Goal: Task Accomplishment & Management: Manage account settings

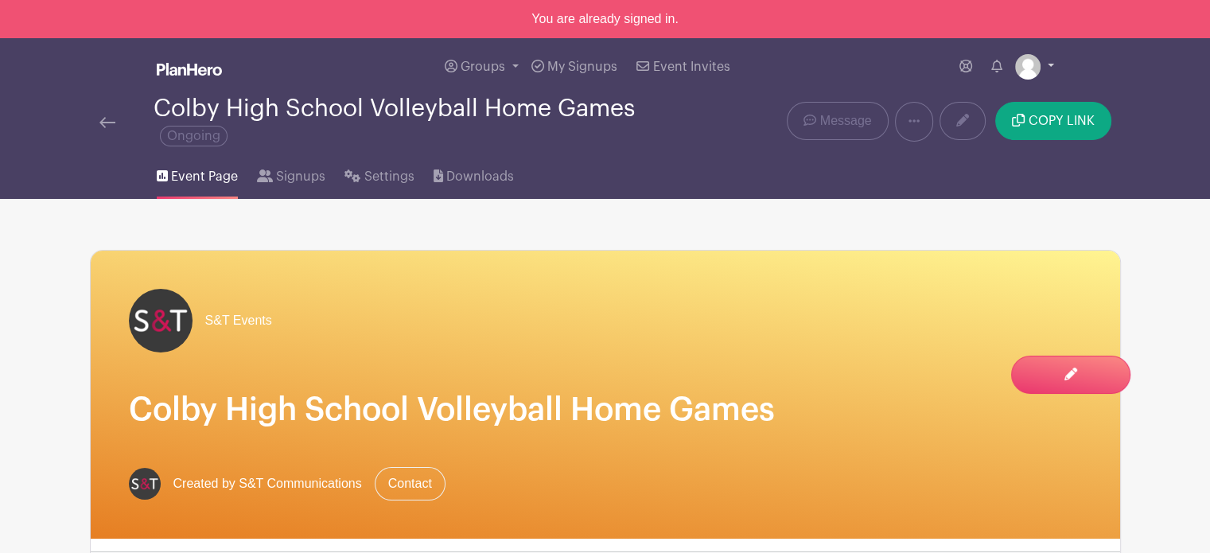
click at [1047, 61] on link at bounding box center [1034, 66] width 39 height 25
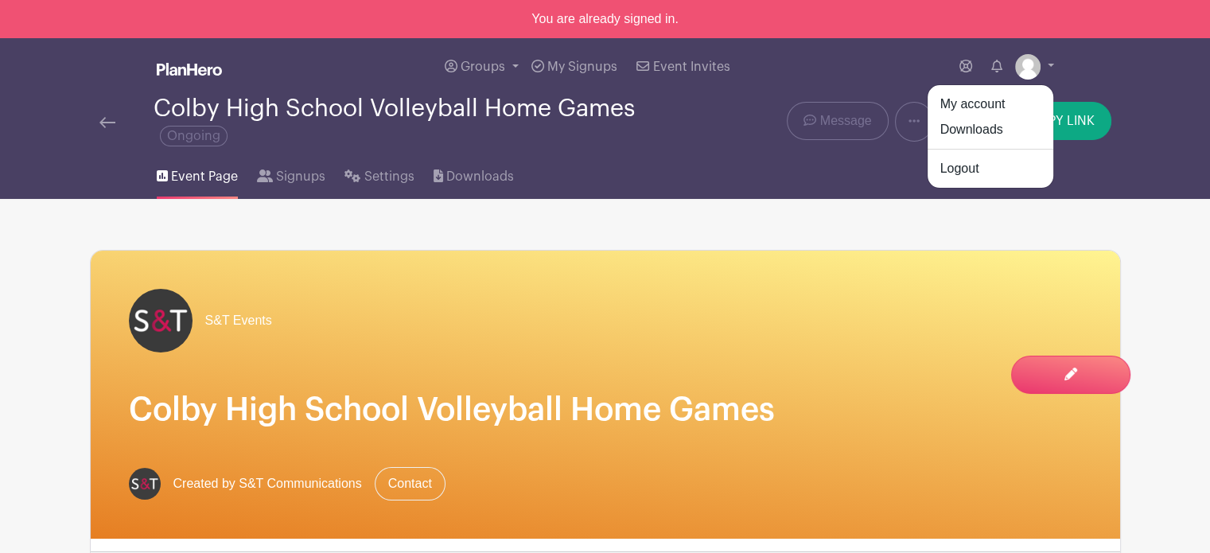
click at [147, 65] on div "Groups All Groups S&T Community Events [PERSON_NAME]'s Events My Signups Event …" at bounding box center [605, 66] width 1050 height 57
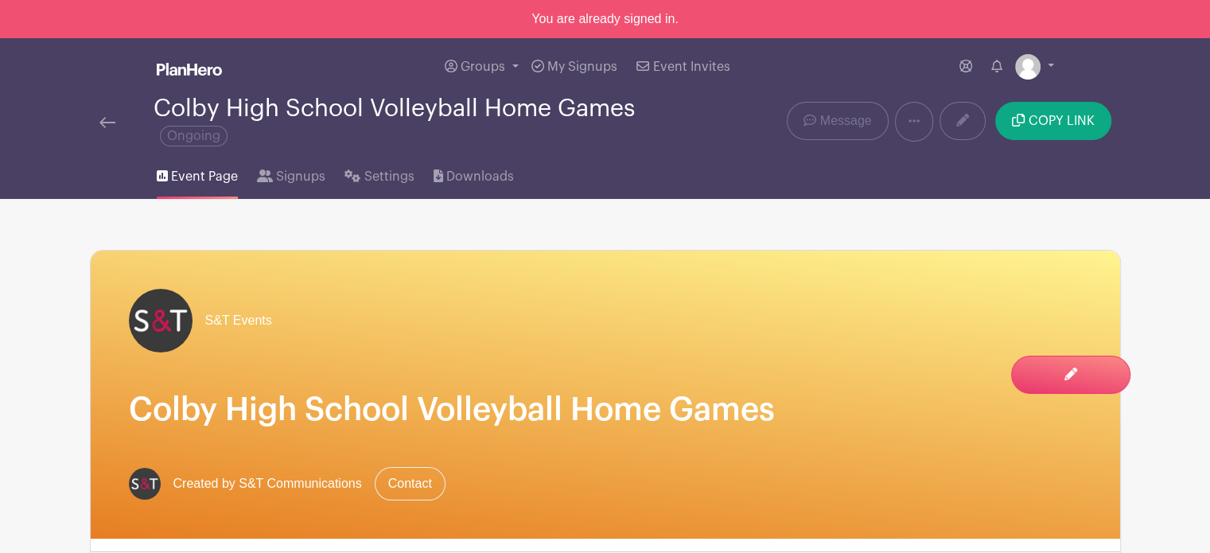
click at [179, 66] on img at bounding box center [189, 69] width 65 height 13
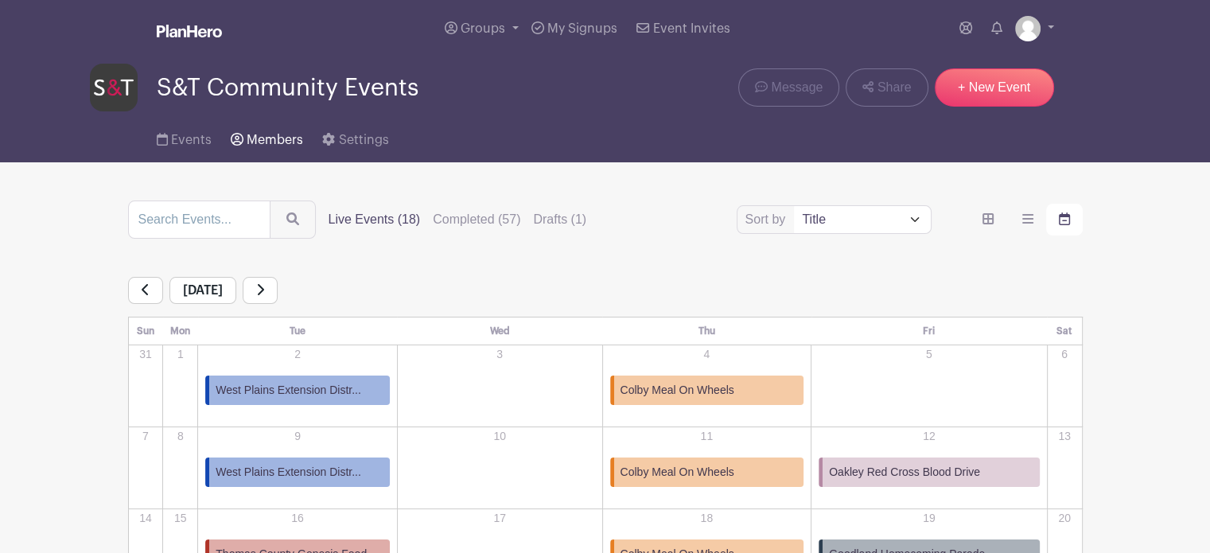
click at [270, 140] on span "Members" at bounding box center [275, 140] width 56 height 13
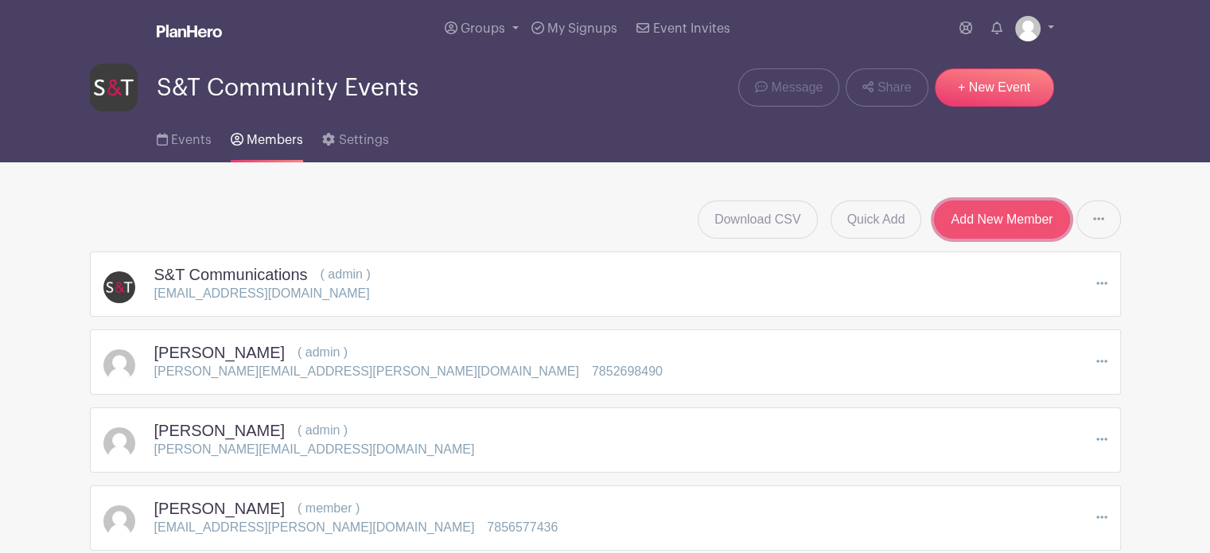
click at [1019, 206] on link "Add New Member" at bounding box center [1001, 220] width 135 height 38
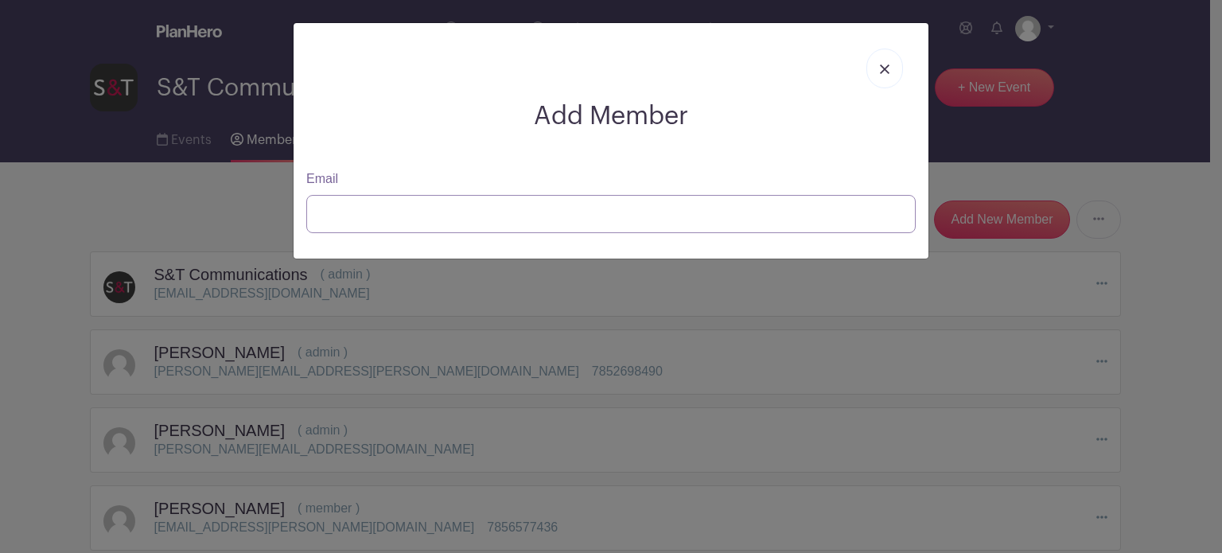
click at [473, 216] on input "Email" at bounding box center [610, 214] width 609 height 38
paste input "[EMAIL_ADDRESS][PERSON_NAME][DOMAIN_NAME]"
type input "[EMAIL_ADDRESS][PERSON_NAME][DOMAIN_NAME]"
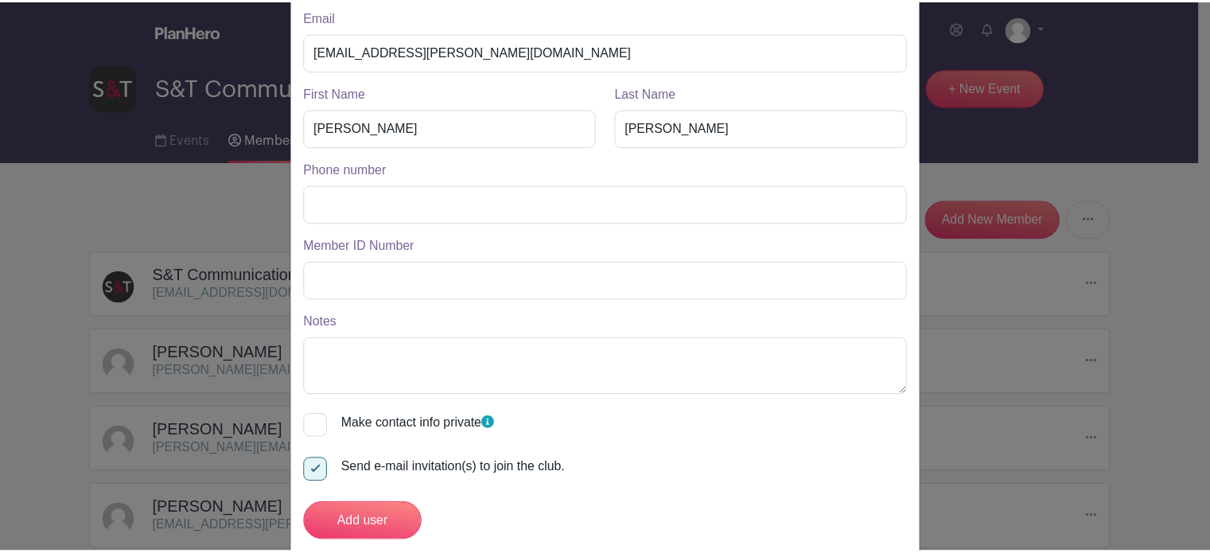
scroll to position [162, 0]
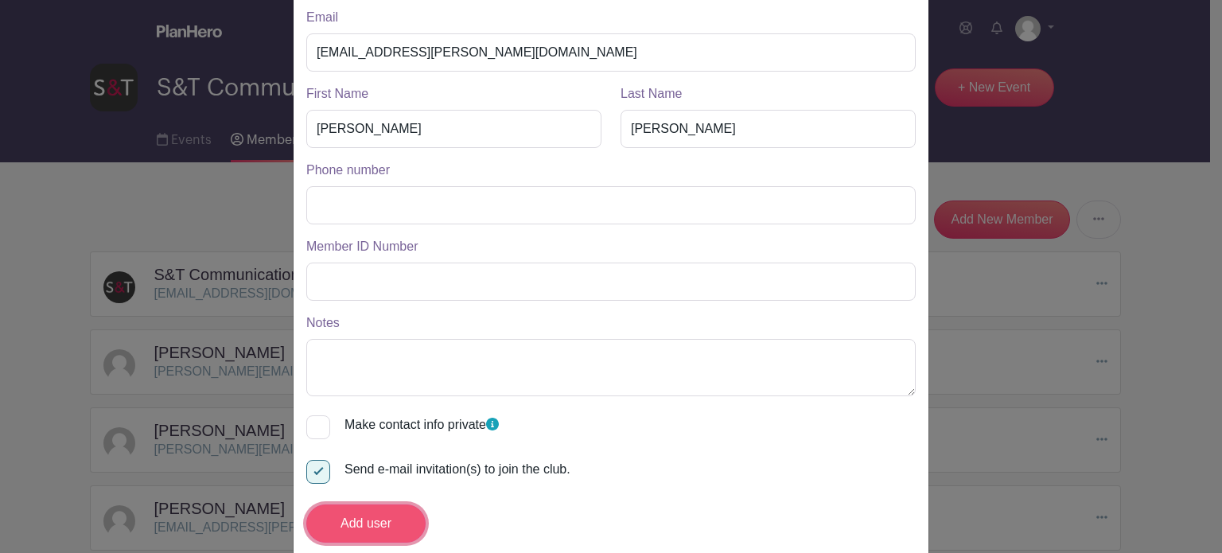
click at [373, 521] on input "Add user" at bounding box center [365, 523] width 119 height 38
